Goal: Task Accomplishment & Management: Complete application form

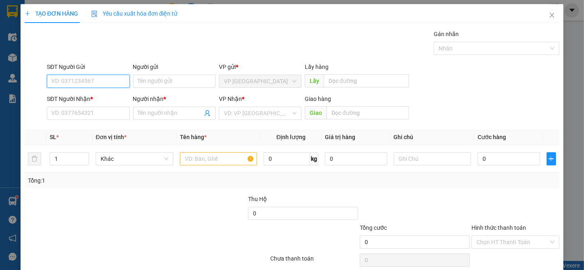
click at [77, 80] on input "SĐT Người Gửi" at bounding box center [88, 81] width 83 height 13
type input "0981257048"
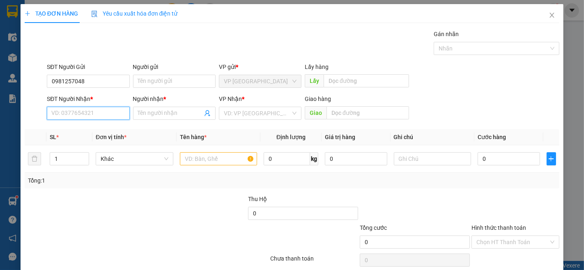
click at [81, 116] on input "SĐT Người Nhận *" at bounding box center [88, 113] width 83 height 13
type input "0964787144"
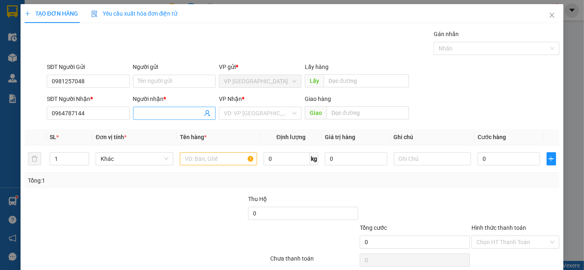
click at [151, 113] on input "Người nhận *" at bounding box center [170, 113] width 65 height 9
click at [294, 115] on div "VD: VP [GEOGRAPHIC_DATA]" at bounding box center [260, 113] width 83 height 13
type input "[PERSON_NAME]"
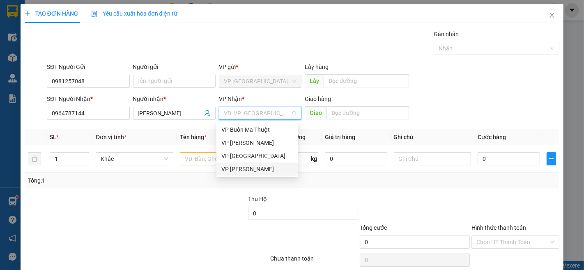
drag, startPoint x: 275, startPoint y: 166, endPoint x: 256, endPoint y: 168, distance: 19.4
click at [274, 167] on div "VP [PERSON_NAME]" at bounding box center [257, 169] width 72 height 9
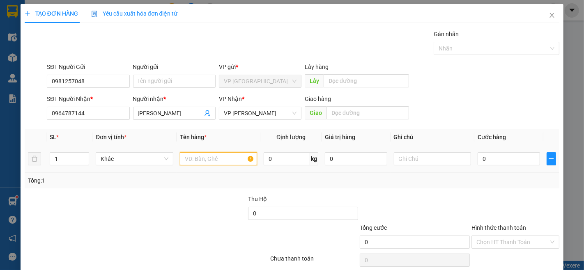
click at [208, 159] on input "text" at bounding box center [219, 158] width 78 height 13
type input "1 DÂU"
click at [492, 163] on input "0" at bounding box center [509, 158] width 62 height 13
type input "3"
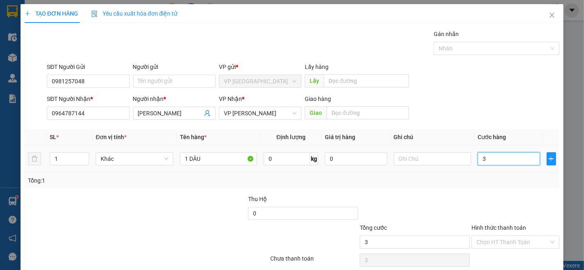
type input "3"
type input "30"
type input "300"
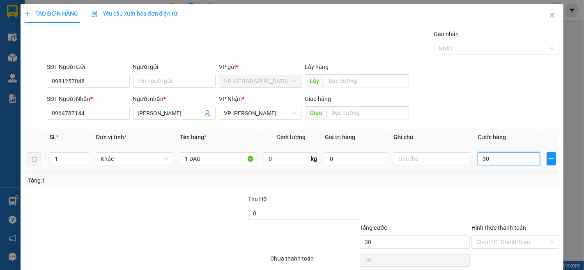
type input "300"
type input "3.000"
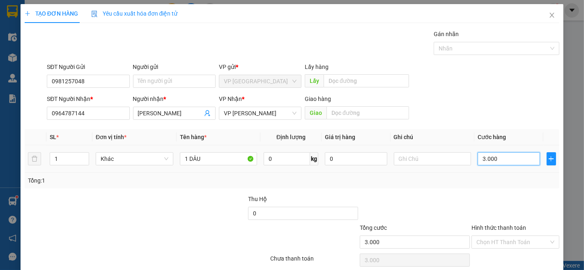
type input "30.000"
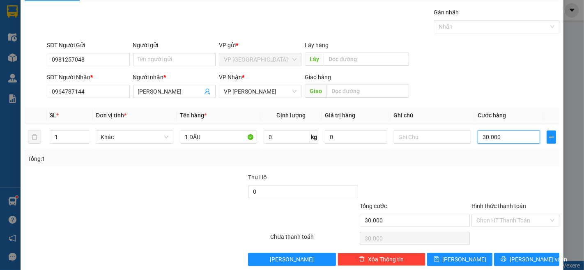
scroll to position [33, 0]
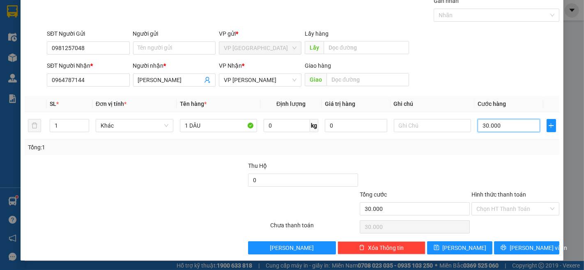
type input "30.000"
click at [489, 201] on div "Hình thức thanh toán" at bounding box center [516, 196] width 88 height 12
click at [494, 207] on input "Hình thức thanh toán" at bounding box center [513, 209] width 72 height 12
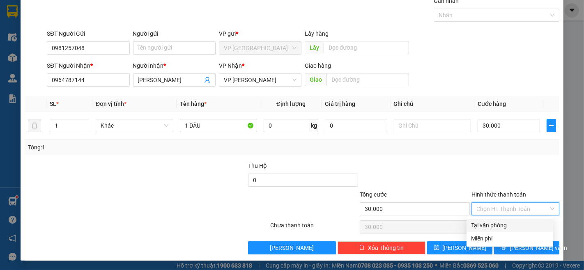
click at [488, 224] on div "Tại văn phòng" at bounding box center [510, 225] width 77 height 9
type input "0"
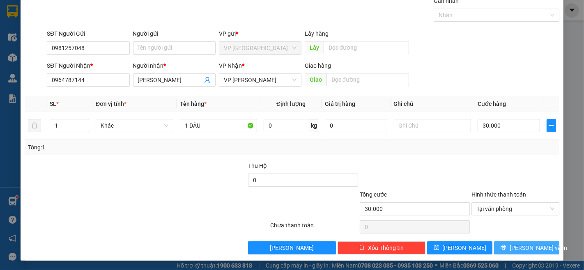
click at [506, 246] on icon "printer" at bounding box center [503, 247] width 5 height 5
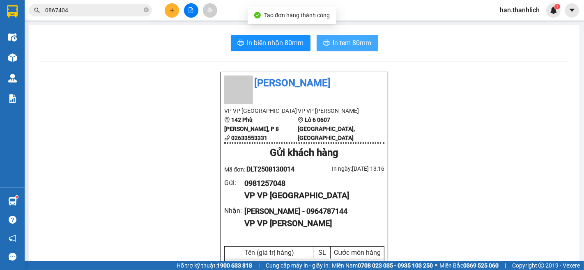
click at [347, 46] on span "In tem 80mm" at bounding box center [352, 43] width 39 height 10
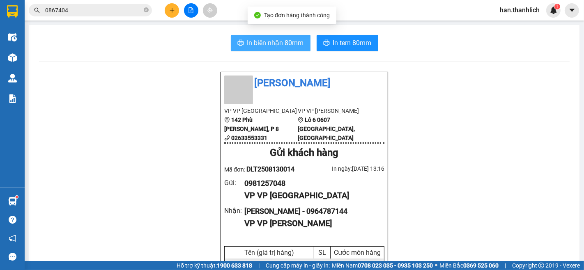
drag, startPoint x: 267, startPoint y: 36, endPoint x: 267, endPoint y: 42, distance: 6.6
click at [267, 42] on span "In biên nhận 80mm" at bounding box center [275, 43] width 57 height 10
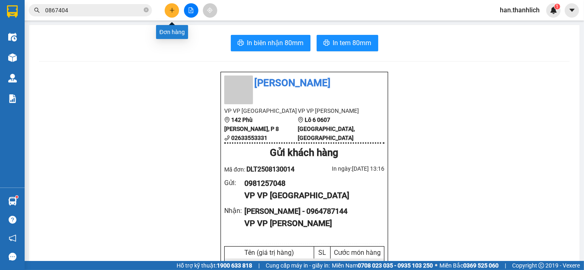
click at [170, 9] on icon "plus" at bounding box center [172, 10] width 6 height 6
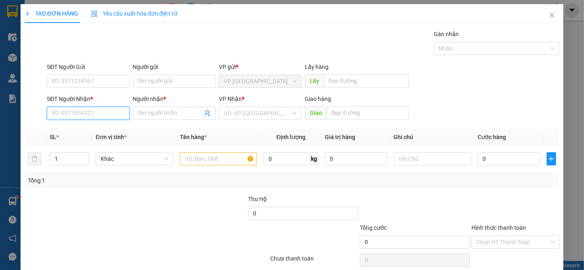
click at [85, 109] on input "SĐT Người Nhận *" at bounding box center [88, 113] width 83 height 13
type input "0898664448"
click at [91, 124] on div "0898664448 - ANH TÝ" at bounding box center [87, 129] width 82 height 13
type input "ANH TÝ"
type input "0898664448"
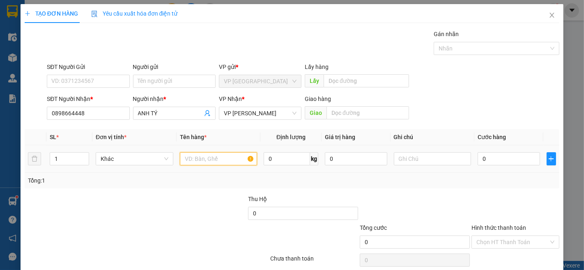
click at [180, 161] on input "text" at bounding box center [219, 158] width 78 height 13
click at [108, 76] on input "SĐT Người Gửi" at bounding box center [88, 81] width 83 height 13
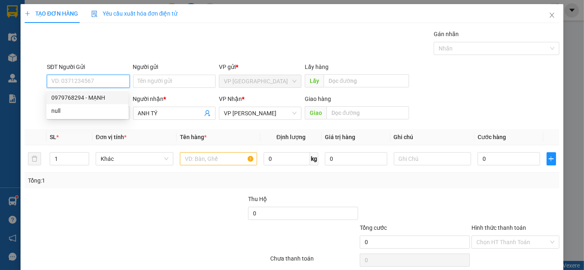
click at [93, 101] on div "0979768294 - MẠNH" at bounding box center [87, 97] width 72 height 9
type input "0979768294"
type input "MẠNH"
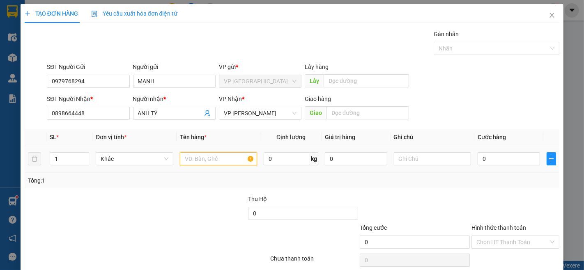
click at [224, 159] on input "text" at bounding box center [219, 158] width 78 height 13
type input "1 LỐC MÁY"
type input "3"
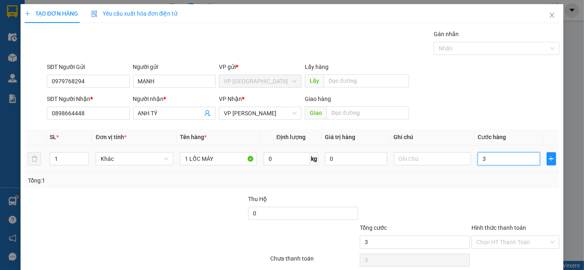
type input "30"
type input "300"
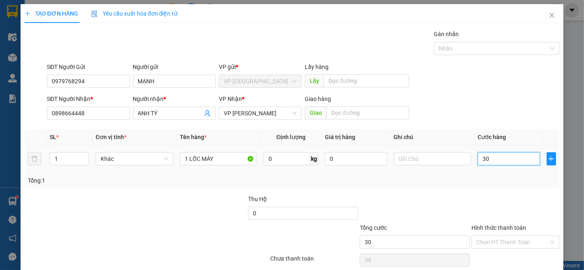
type input "300"
type input "3.000"
type input "30.000"
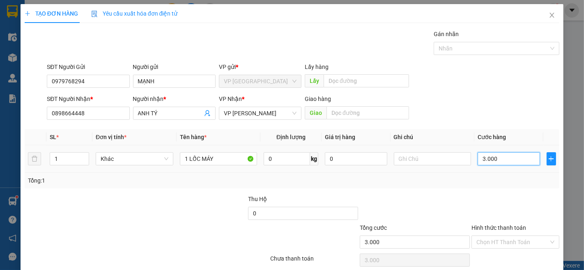
type input "30.000"
type input "300.000"
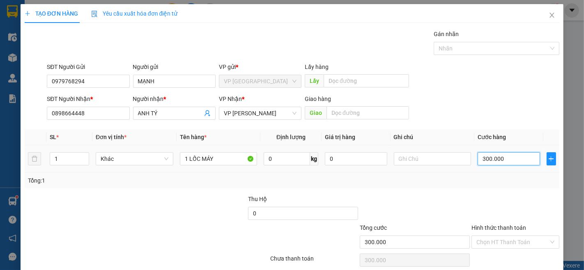
type input "300.000"
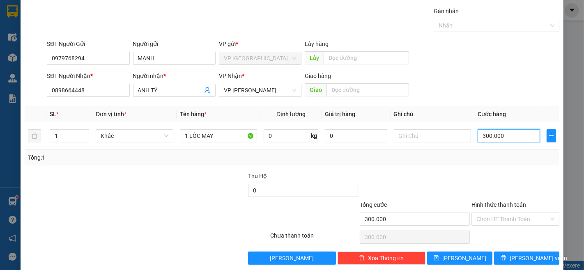
scroll to position [33, 0]
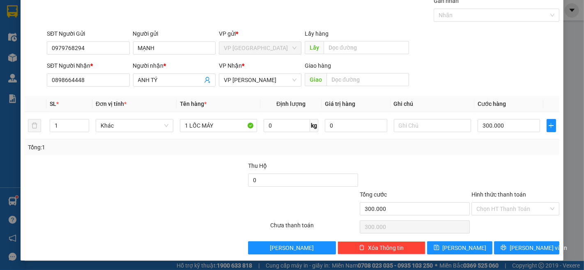
click at [530, 231] on div "Chọn HT Thanh Toán" at bounding box center [516, 227] width 90 height 16
click at [528, 248] on span "[PERSON_NAME] và In" at bounding box center [539, 248] width 58 height 9
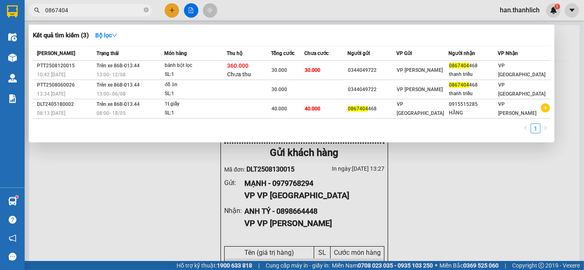
click at [82, 10] on input "0867404" at bounding box center [93, 10] width 97 height 9
type input "0"
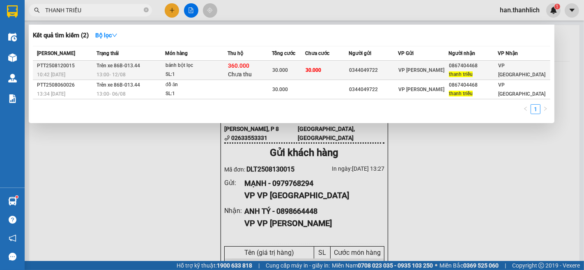
type input "THANH TRIỀU"
click at [240, 63] on span "360.000" at bounding box center [238, 65] width 21 height 7
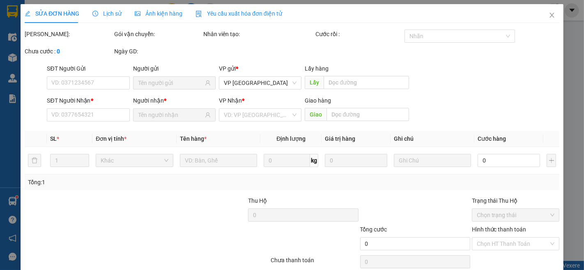
type input "0344049722"
type input "0867404468"
type input "thanh triều"
type input "360.000"
type input "30.000"
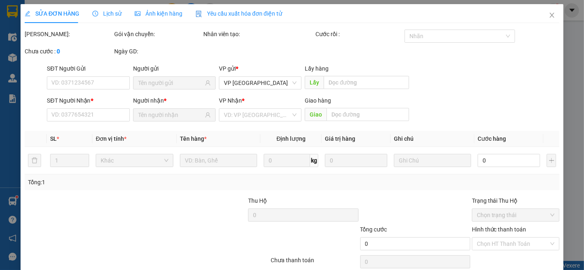
type input "30.000"
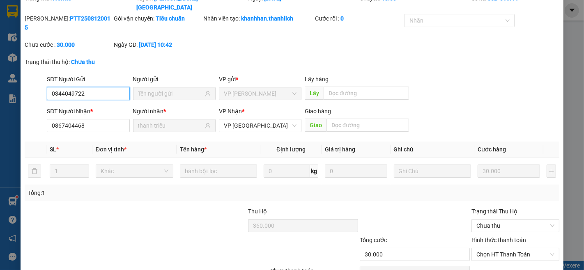
scroll to position [63, 0]
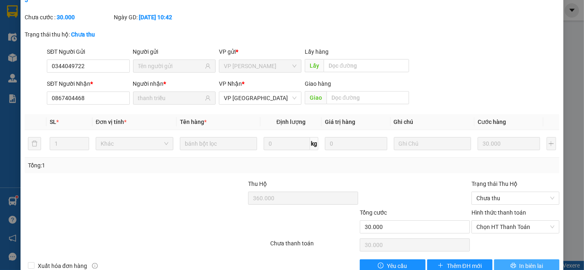
click at [520, 262] on span "In biên lai" at bounding box center [532, 266] width 24 height 9
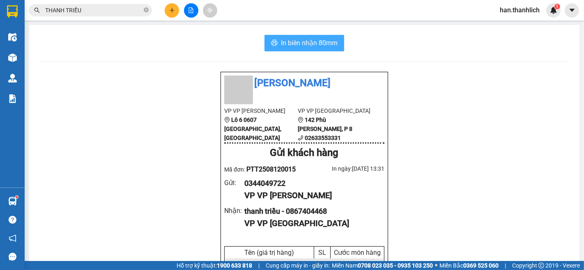
click at [308, 44] on span "In biên nhận 80mm" at bounding box center [309, 43] width 57 height 10
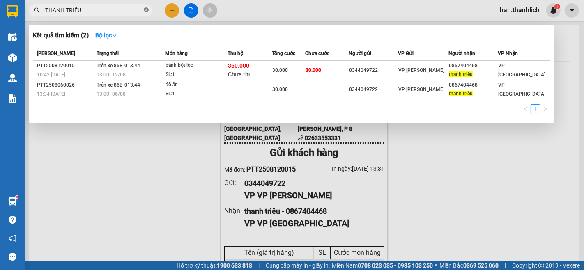
click at [146, 10] on icon "close-circle" at bounding box center [146, 9] width 5 height 5
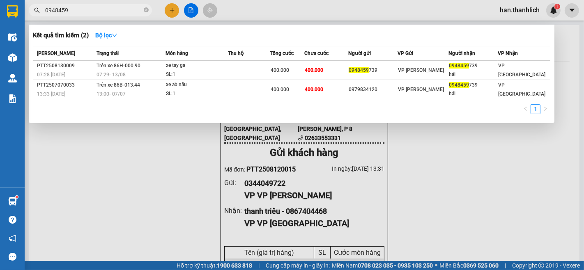
type input "0948459"
click at [192, 173] on div at bounding box center [292, 135] width 584 height 270
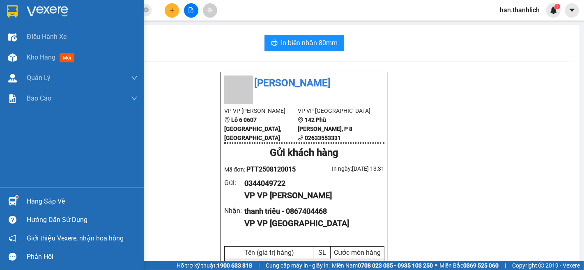
click at [21, 203] on div "Hàng sắp về" at bounding box center [72, 201] width 144 height 18
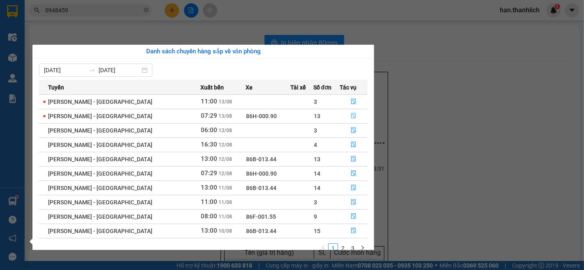
click at [353, 114] on button "button" at bounding box center [353, 116] width 27 height 13
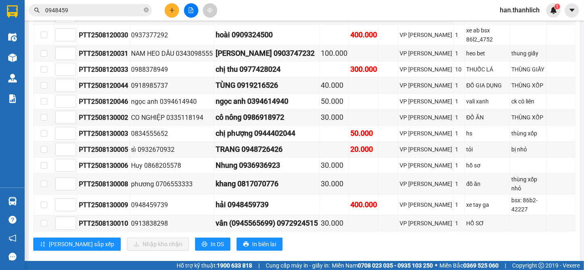
scroll to position [343, 0]
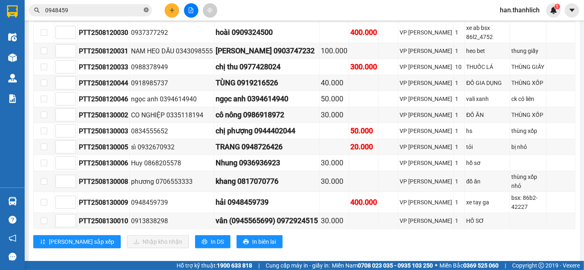
click at [147, 10] on icon "close-circle" at bounding box center [146, 9] width 5 height 5
click at [118, 11] on input "text" at bounding box center [93, 10] width 97 height 9
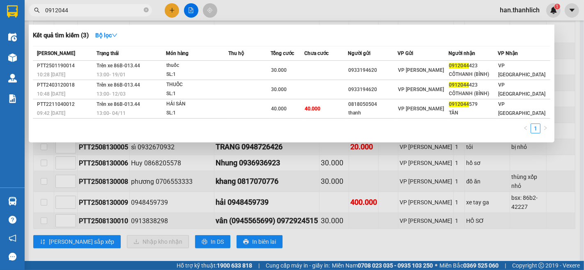
type input "0912044"
click at [174, 6] on div at bounding box center [292, 135] width 584 height 270
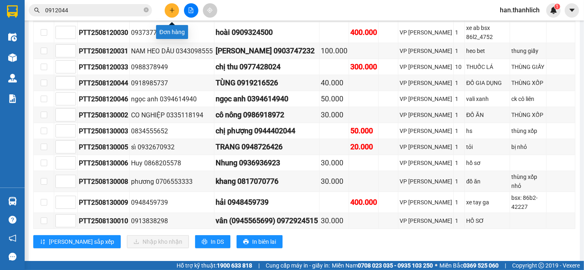
click at [173, 8] on icon "plus" at bounding box center [172, 10] width 6 height 6
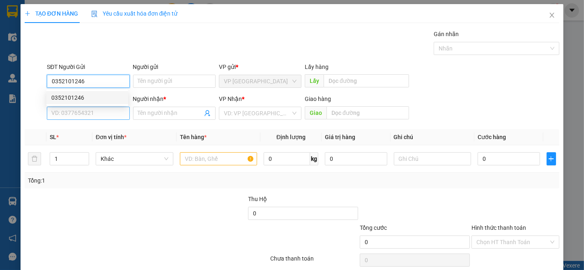
type input "0352101246"
click at [71, 113] on input "SĐT Người Nhận *" at bounding box center [88, 113] width 83 height 13
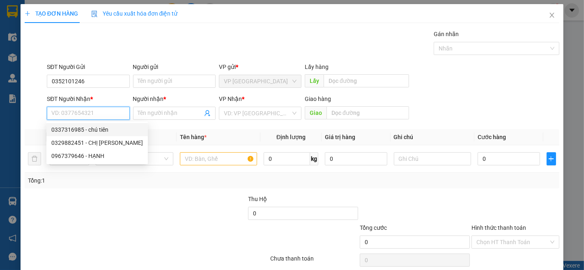
click at [60, 126] on div "0337316985 - chú tiên" at bounding box center [97, 129] width 92 height 9
type input "0337316985"
type input "chú tiên"
type input "[PERSON_NAME]"
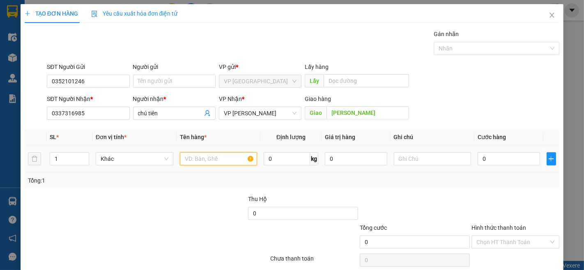
click at [220, 163] on input "text" at bounding box center [219, 158] width 78 height 13
type input "1 BAO + 1 CAN RƯỢU"
click at [499, 154] on input "0" at bounding box center [509, 158] width 62 height 13
type input "4"
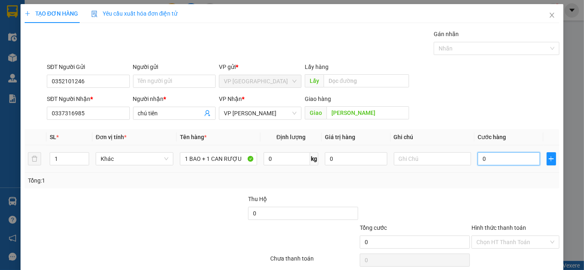
type input "4"
type input "40"
type input "400"
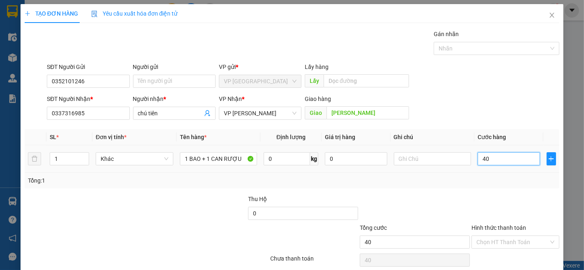
type input "400"
type input "4.000"
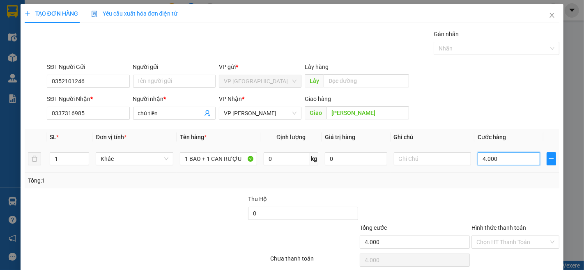
type input "40.000"
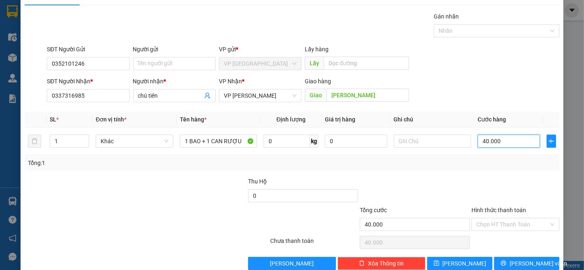
scroll to position [33, 0]
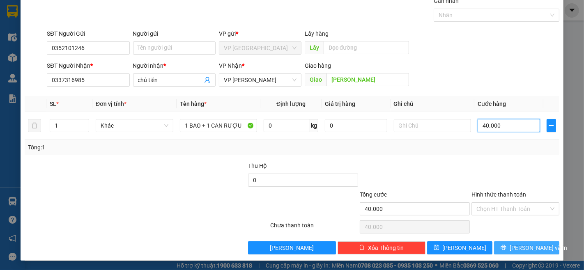
type input "40.000"
click at [514, 245] on span "[PERSON_NAME] và In" at bounding box center [539, 248] width 58 height 9
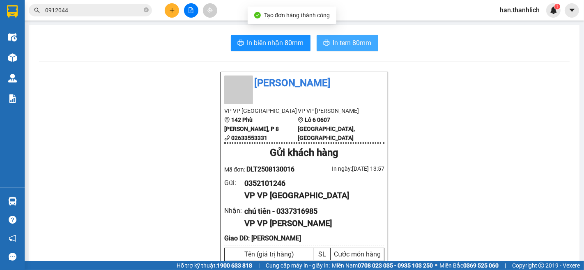
drag, startPoint x: 330, startPoint y: 43, endPoint x: 324, endPoint y: 36, distance: 8.7
click at [333, 44] on span "In tem 80mm" at bounding box center [352, 43] width 39 height 10
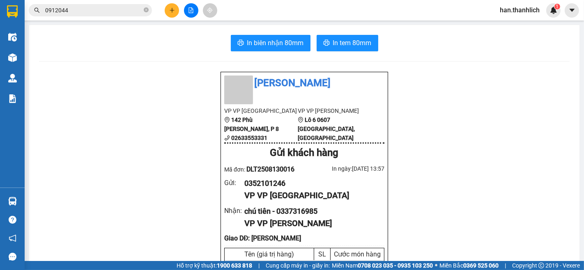
drag, startPoint x: 285, startPoint y: 187, endPoint x: 239, endPoint y: 187, distance: 46.0
click at [239, 187] on div "Gửi : 0352101246 VP VP [GEOGRAPHIC_DATA]" at bounding box center [304, 190] width 160 height 25
copy div "0352101246"
click at [169, 13] on button at bounding box center [172, 10] width 14 height 14
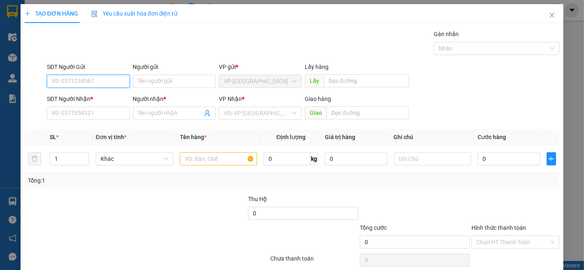
paste input "0352101246"
type input "0352101246"
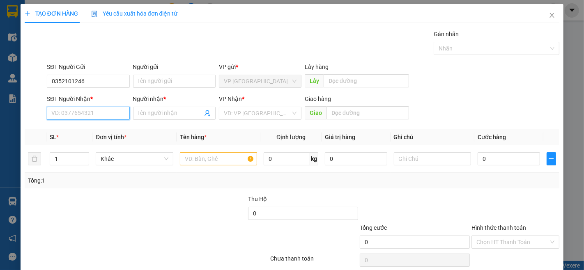
click at [107, 111] on input "SĐT Người Nhận *" at bounding box center [88, 113] width 83 height 13
click at [64, 114] on input "0396515636" at bounding box center [88, 113] width 83 height 13
type input "0396515636"
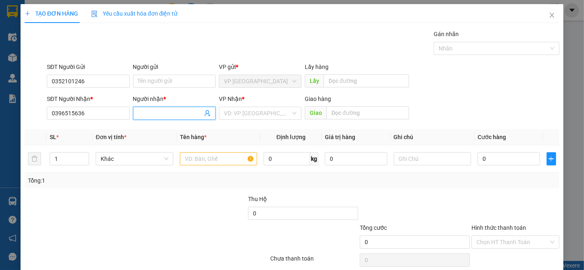
click at [149, 114] on input "Người nhận *" at bounding box center [170, 113] width 65 height 9
type input "Ơ"
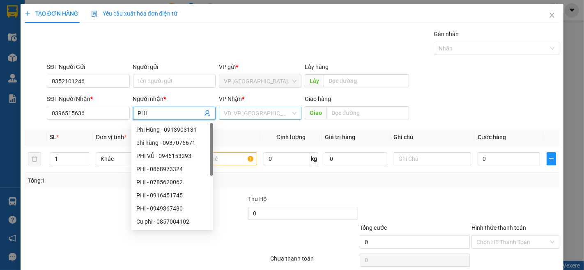
type input "PHI"
click at [235, 120] on div "VP Nhận * VD: VP [GEOGRAPHIC_DATA]" at bounding box center [260, 109] width 83 height 29
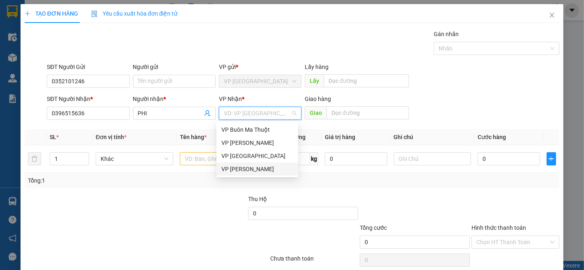
click at [242, 170] on div "VP [PERSON_NAME]" at bounding box center [257, 169] width 72 height 9
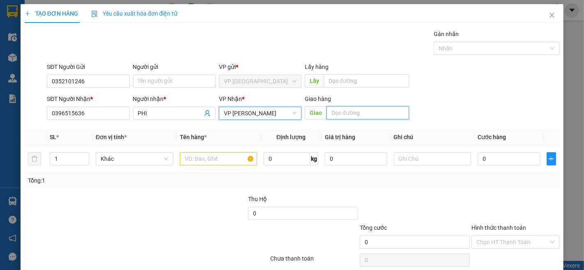
click at [348, 111] on input "text" at bounding box center [368, 112] width 83 height 13
type input "BÌNH TÂN"
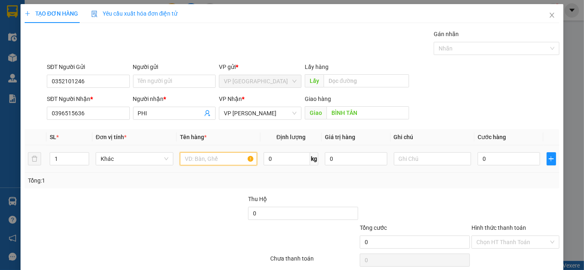
click at [229, 165] on input "text" at bounding box center [219, 158] width 78 height 13
type input "1 BỊ"
click at [492, 158] on input "0" at bounding box center [509, 158] width 62 height 13
type input "3"
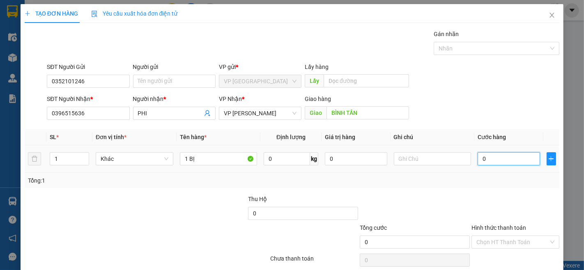
type input "3"
type input "30"
type input "300"
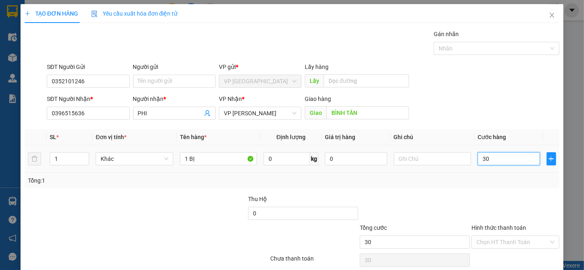
type input "300"
type input "3.000"
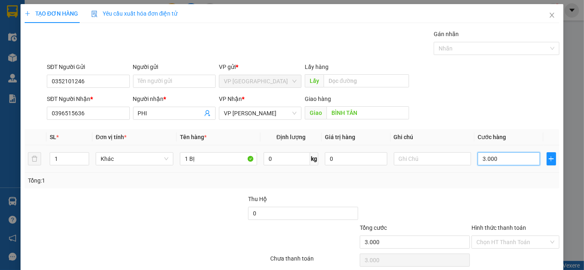
type input "30.000"
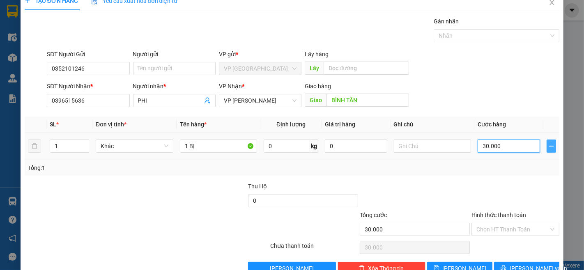
scroll to position [33, 0]
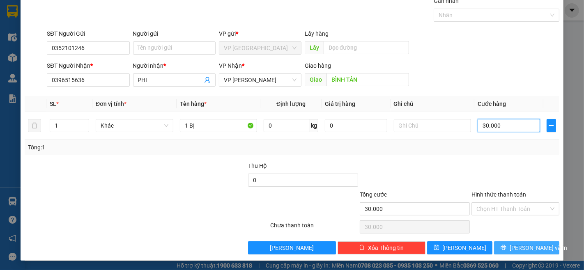
type input "30.000"
click at [512, 254] on button "[PERSON_NAME] và In" at bounding box center [526, 248] width 65 height 13
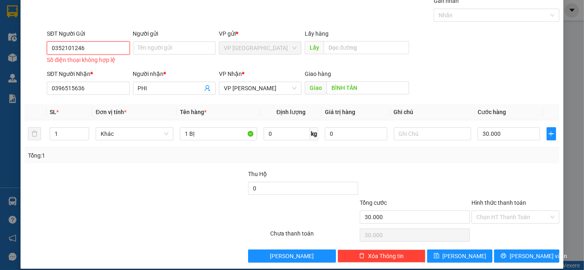
click at [104, 45] on input "0352101246" at bounding box center [88, 47] width 83 height 13
click at [52, 49] on input "0352101246" at bounding box center [88, 47] width 83 height 13
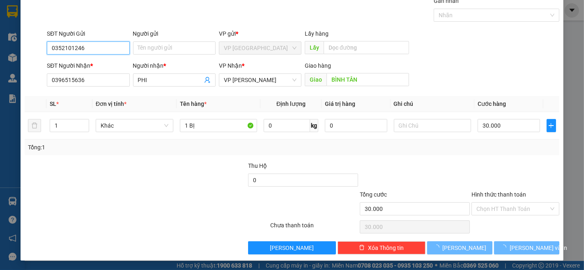
click at [87, 44] on input "0352101246" at bounding box center [88, 47] width 83 height 13
type input "0352101246"
click at [515, 167] on div at bounding box center [516, 175] width 90 height 29
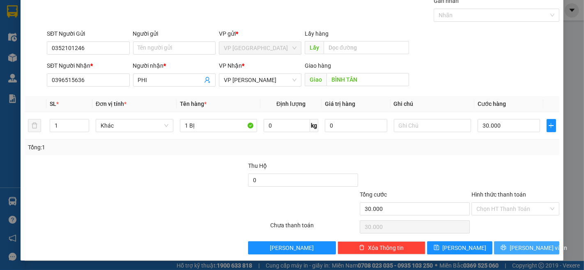
click at [518, 246] on span "[PERSON_NAME] và In" at bounding box center [539, 248] width 58 height 9
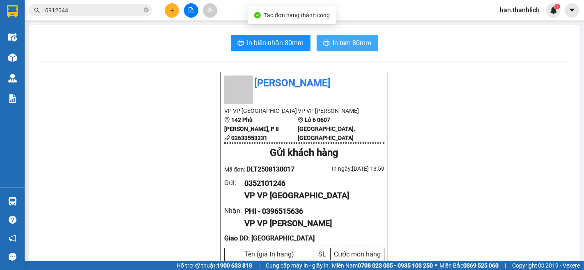
click at [317, 41] on button "In tem 80mm" at bounding box center [348, 43] width 62 height 16
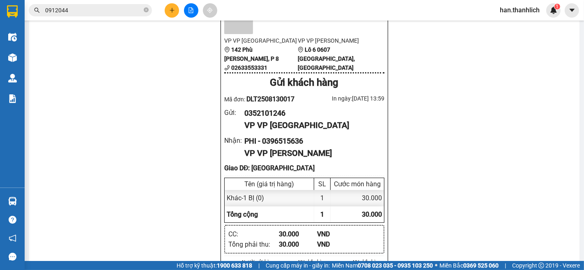
scroll to position [91, 0]
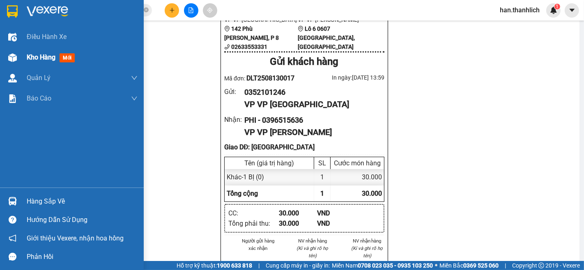
click at [29, 59] on span "Kho hàng" at bounding box center [41, 57] width 29 height 8
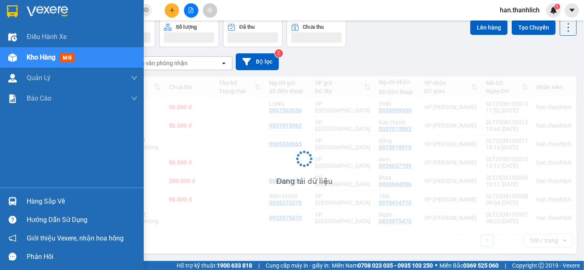
scroll to position [39, 0]
